Goal: Find specific page/section: Find specific page/section

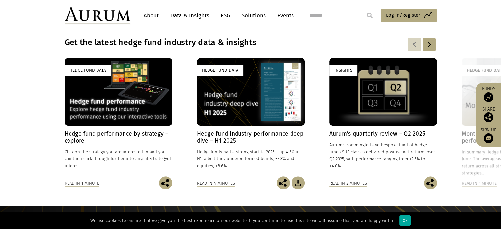
scroll to position [555, 0]
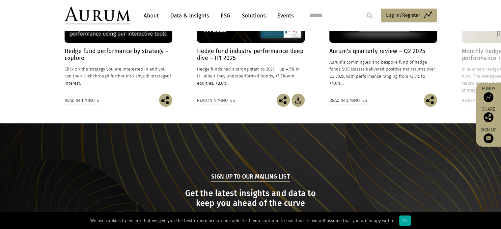
drag, startPoint x: 497, startPoint y: 157, endPoint x: 496, endPoint y: 163, distance: 6.7
click at [496, 163] on section "Sign up to our mailing list Get the latest insights and data to keep you ahead …" at bounding box center [250, 201] width 501 height 156
click at [488, 95] on img at bounding box center [489, 97] width 10 height 10
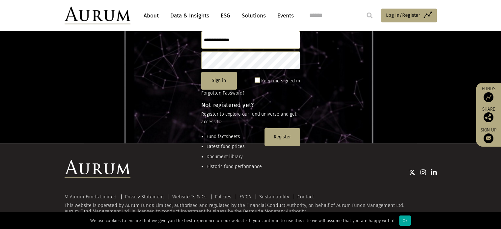
scroll to position [87, 0]
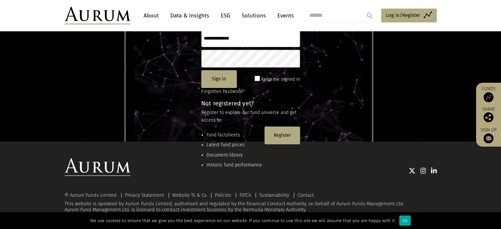
click at [230, 134] on li "Fund factsheets" at bounding box center [234, 134] width 55 height 7
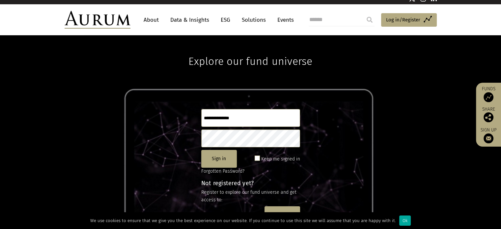
scroll to position [0, 0]
